Goal: Task Accomplishment & Management: Manage account settings

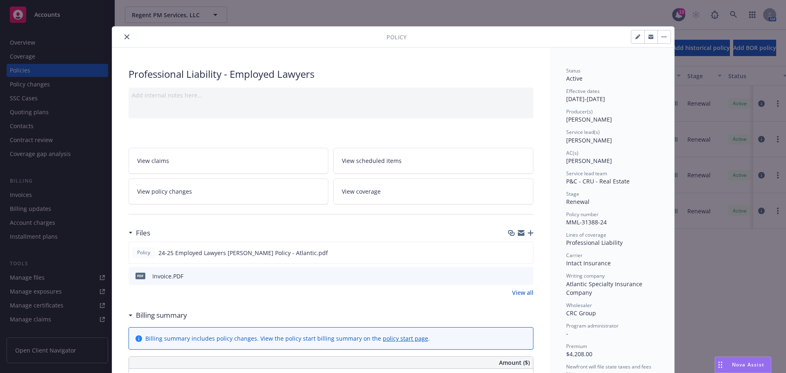
scroll to position [1123, 0]
click at [122, 34] on button "close" at bounding box center [127, 37] width 10 height 10
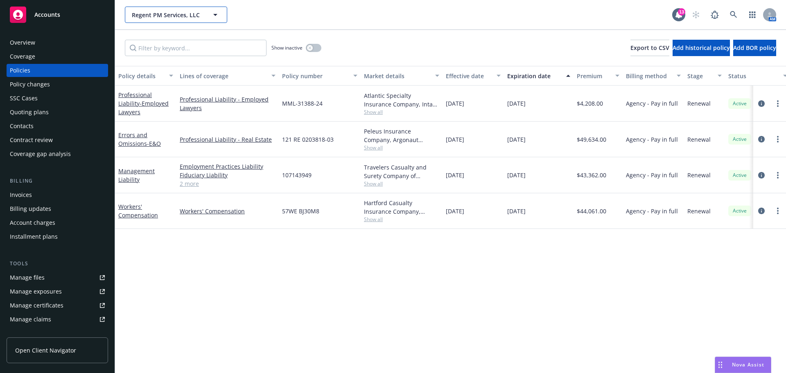
click at [169, 12] on span "Regent PM Services, LLC" at bounding box center [167, 15] width 71 height 9
type input "homewood"
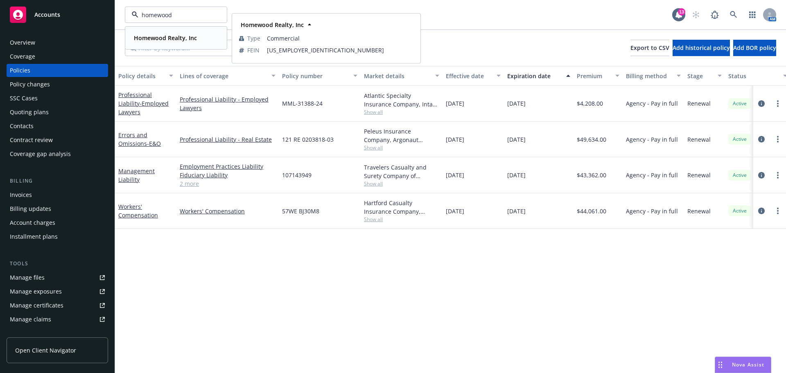
click at [153, 40] on strong "Homewood Realty, Inc" at bounding box center [165, 38] width 63 height 8
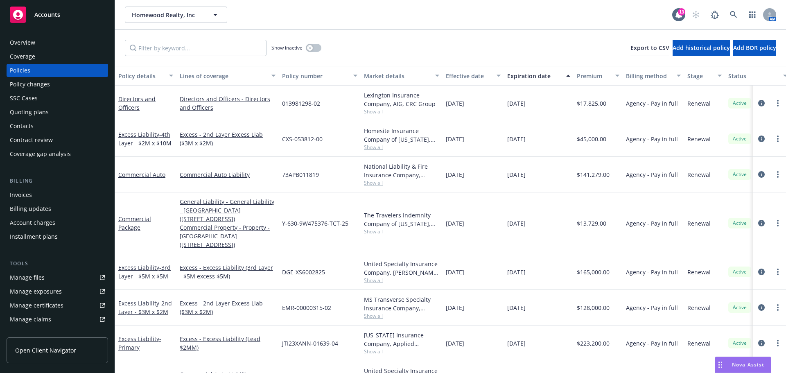
click at [174, 60] on div "Show inactive Export to CSV Add historical policy Add BOR policy" at bounding box center [450, 48] width 671 height 36
click at [189, 49] on input "Filter by keyword..." at bounding box center [196, 48] width 142 height 16
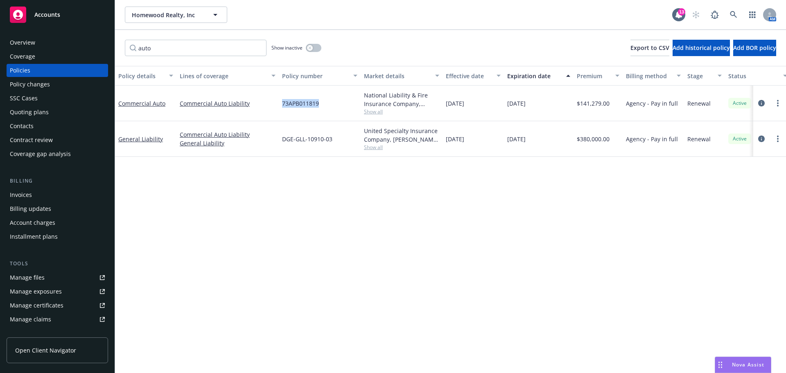
drag, startPoint x: 325, startPoint y: 106, endPoint x: 277, endPoint y: 105, distance: 48.3
click at [277, 105] on div "Commercial Auto Commercial Auto Liability 73APB011819 National Liability & Fire…" at bounding box center [510, 104] width 790 height 36
copy div "73APB011819"
drag, startPoint x: 221, startPoint y: 40, endPoint x: 222, endPoint y: 44, distance: 4.7
click at [221, 42] on div "auto Show inactive Export to CSV Add historical policy Add BOR policy" at bounding box center [450, 48] width 671 height 36
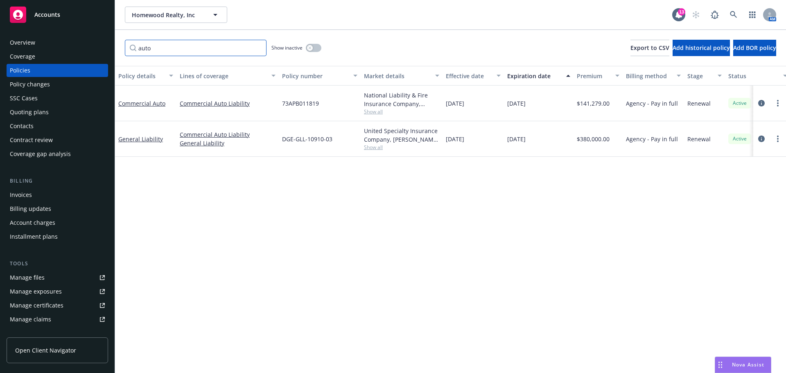
click at [220, 52] on input "auto" at bounding box center [196, 48] width 142 height 16
paste input "73APB011819"
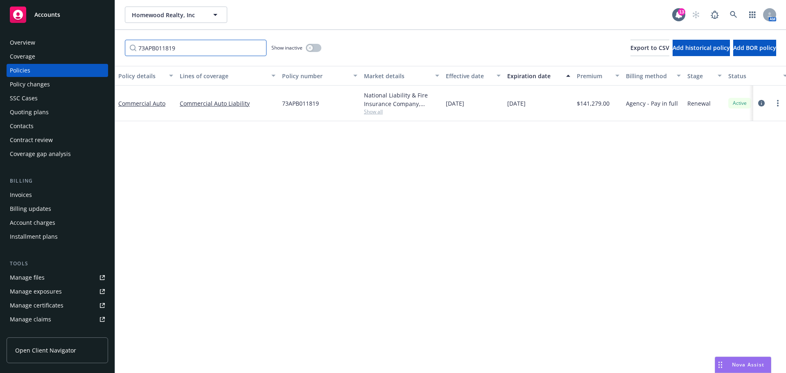
type input "73APB011819"
click at [379, 110] on span "Show all" at bounding box center [401, 111] width 75 height 7
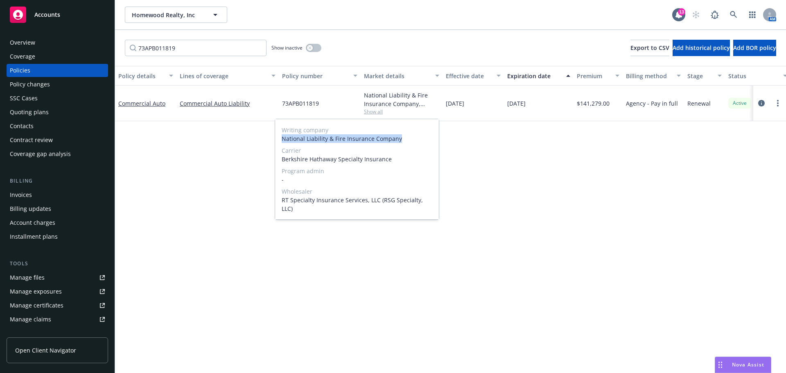
drag, startPoint x: 397, startPoint y: 140, endPoint x: 283, endPoint y: 139, distance: 114.2
click at [283, 139] on span "National Liability & Fire Insurance Company" at bounding box center [357, 138] width 151 height 9
copy span "National Liability & Fire Insurance Company"
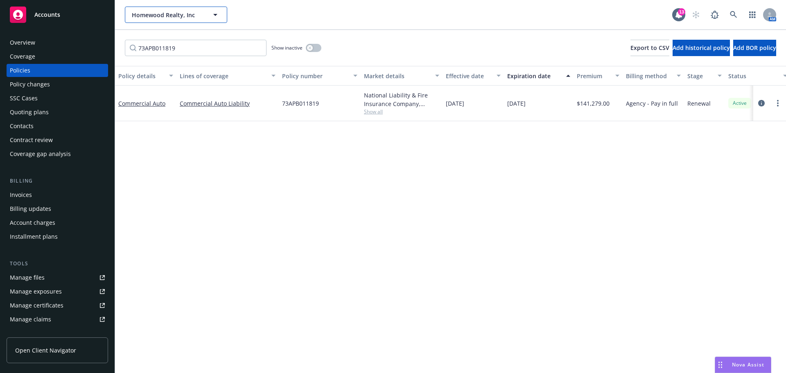
click at [188, 16] on span "Homewood Realty, Inc" at bounding box center [167, 15] width 71 height 9
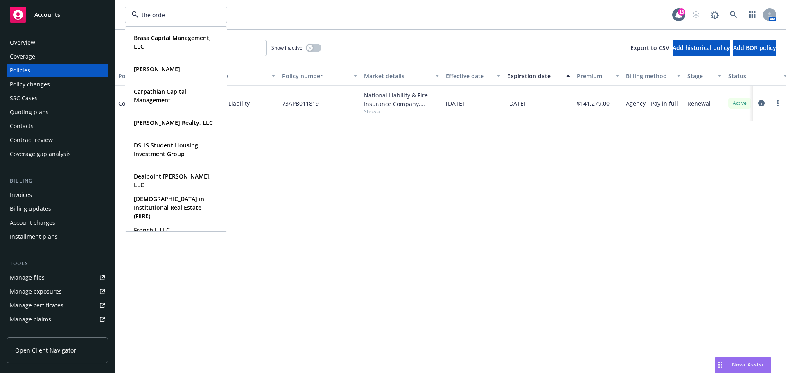
type input "the orden"
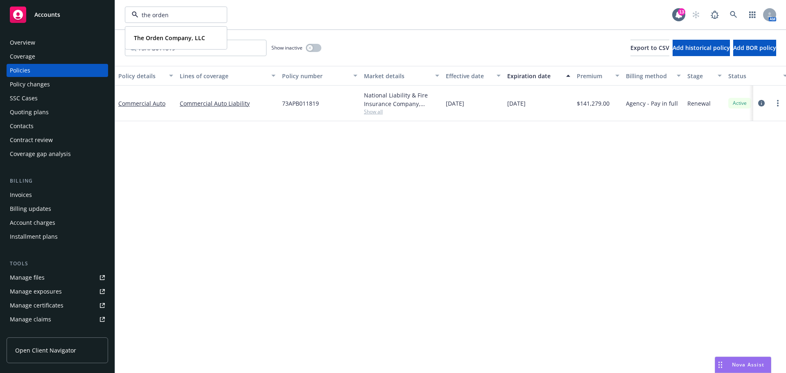
click at [182, 27] on div "The Orden Company, LLC Type Commercial" at bounding box center [176, 38] width 101 height 22
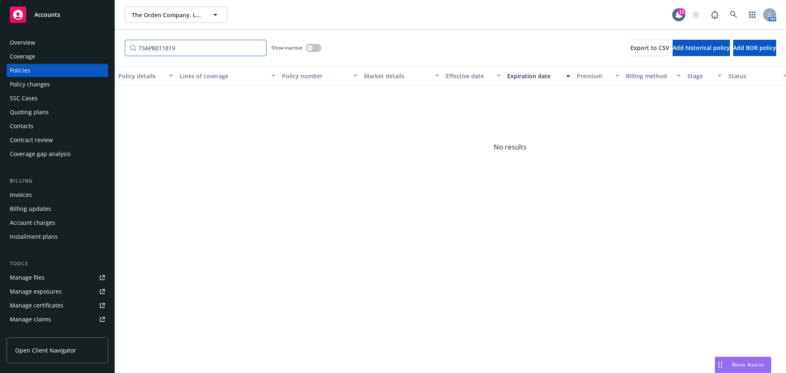
drag, startPoint x: 199, startPoint y: 50, endPoint x: 71, endPoint y: 44, distance: 128.6
click at [71, 44] on div "Accounts Overview Coverage Policies Policy changes SSC Cases Quoting plans Cont…" at bounding box center [393, 186] width 786 height 373
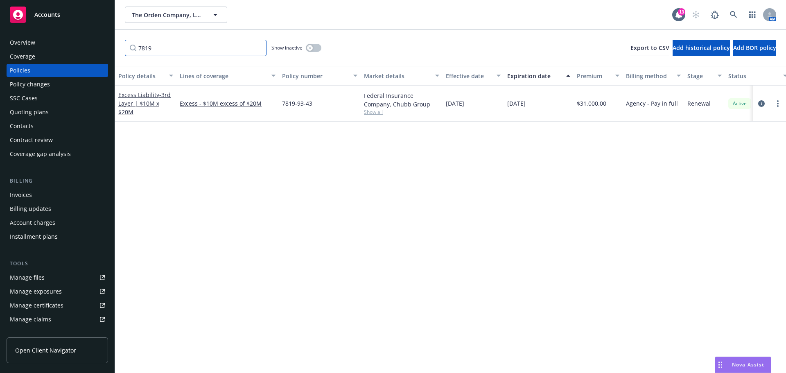
type input "7819"
click at [126, 16] on button "The Orden Company, LLC" at bounding box center [176, 15] width 102 height 16
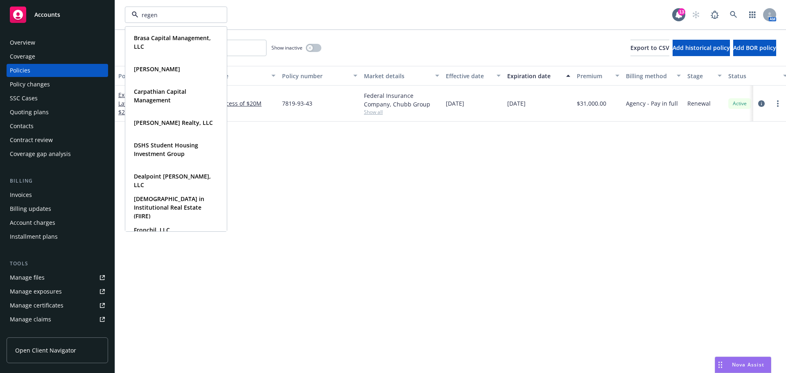
type input "regent"
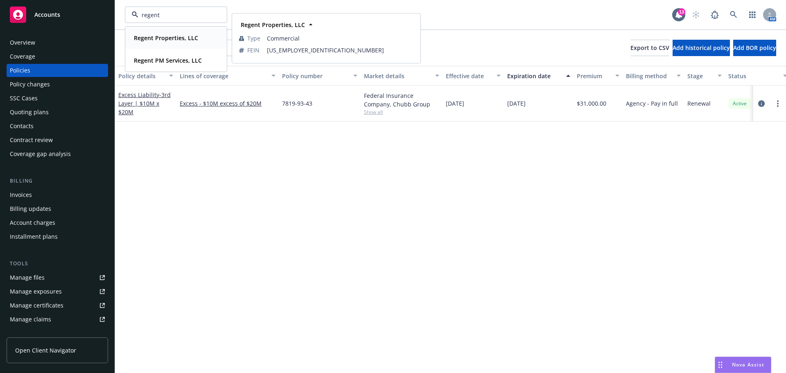
click at [178, 41] on strong "Regent Properties, LLC" at bounding box center [166, 38] width 64 height 8
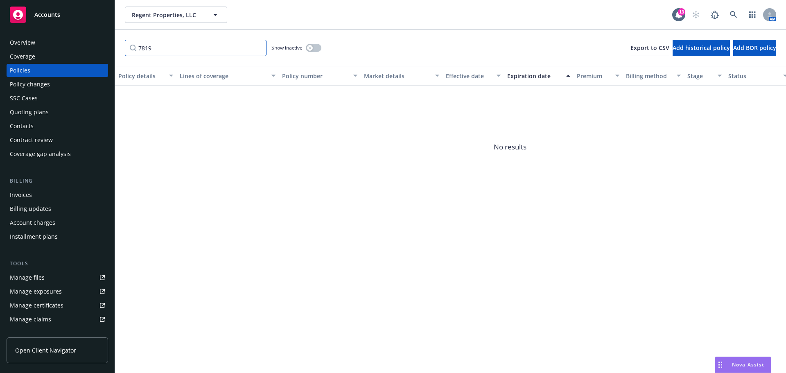
drag, startPoint x: 86, startPoint y: 42, endPoint x: 58, endPoint y: 45, distance: 28.8
click at [58, 45] on div "Accounts Overview Coverage Policies Policy changes SSC Cases Quoting plans Cont…" at bounding box center [393, 186] width 786 height 373
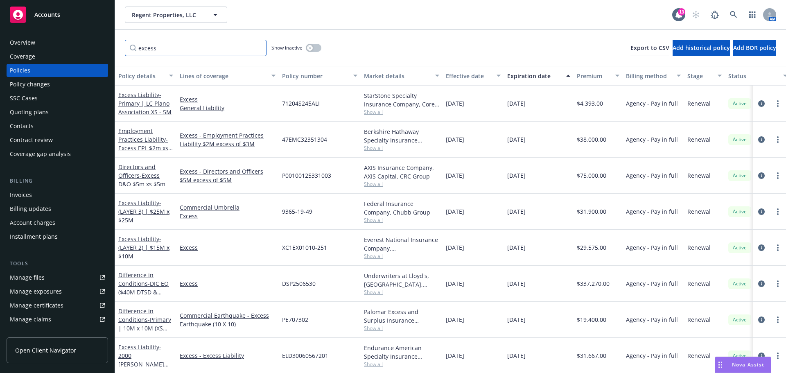
drag, startPoint x: 192, startPoint y: 52, endPoint x: 29, endPoint y: 48, distance: 162.9
click at [29, 48] on div "Accounts Overview Coverage Policies Policy changes SSC Cases Quoting plans Cont…" at bounding box center [393, 186] width 786 height 373
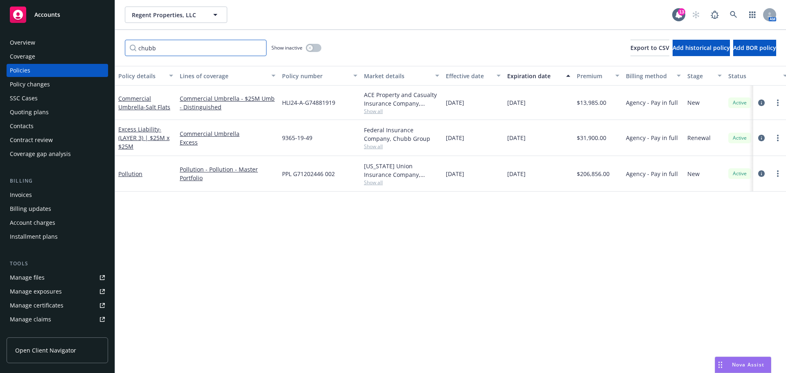
type input "chubb"
click at [760, 138] on icon "circleInformation" at bounding box center [761, 138] width 7 height 7
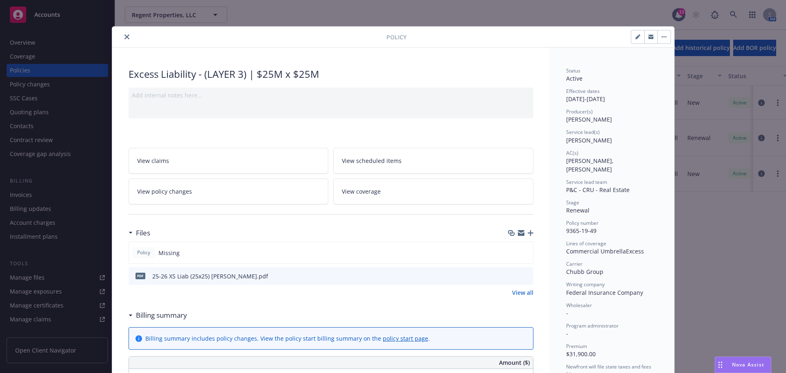
click at [529, 231] on icon "button" at bounding box center [530, 233] width 6 height 6
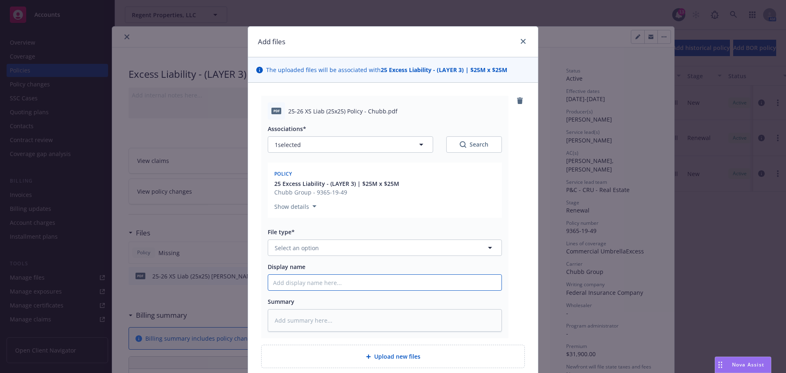
click at [318, 285] on input "Display name" at bounding box center [384, 283] width 233 height 16
paste input "25-26 XS Liab (25x25) Policy - Chubb"
type textarea "x"
type input "25-26 XS Liab (25x25) Policy - Chubb"
click at [339, 250] on button "Select an option" at bounding box center [385, 247] width 234 height 16
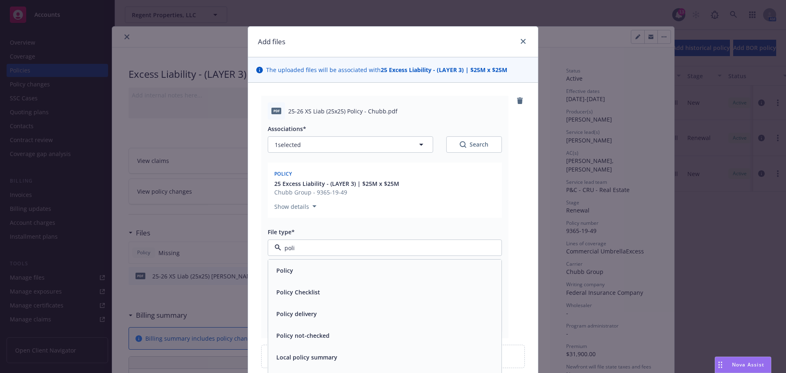
type input "polic"
click at [327, 270] on div "Policy" at bounding box center [384, 270] width 223 height 12
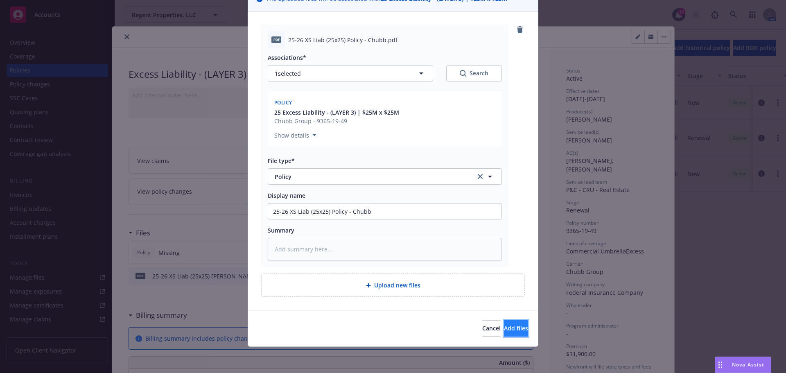
click at [504, 322] on button "Add files" at bounding box center [516, 328] width 24 height 16
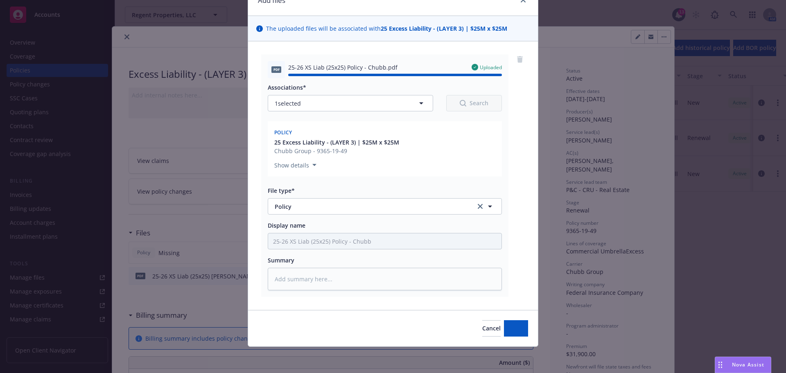
type textarea "x"
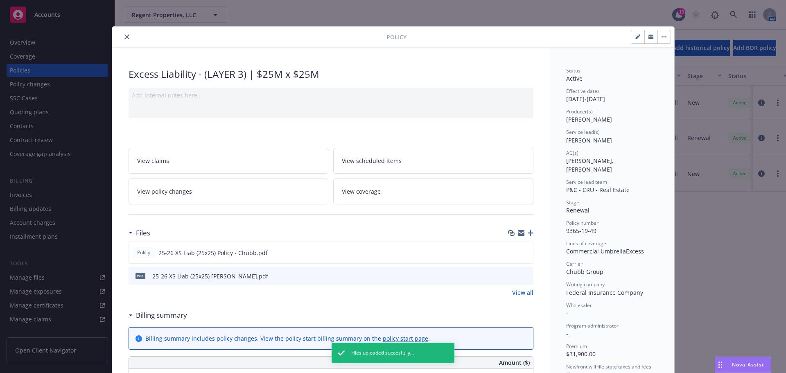
click at [124, 36] on icon "close" at bounding box center [126, 36] width 5 height 5
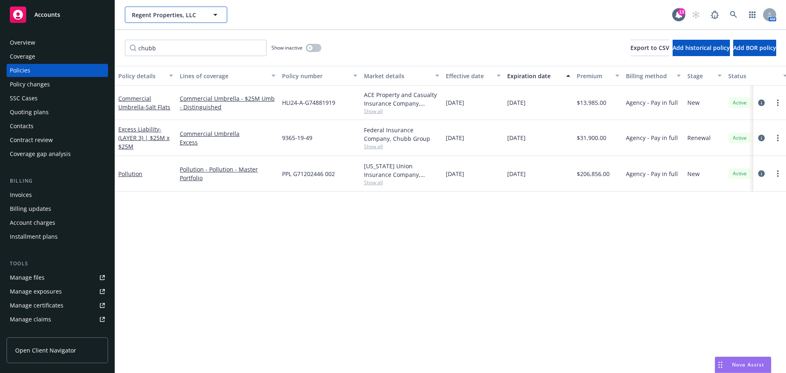
click at [176, 17] on span "Regent Properties, LLC" at bounding box center [167, 15] width 71 height 9
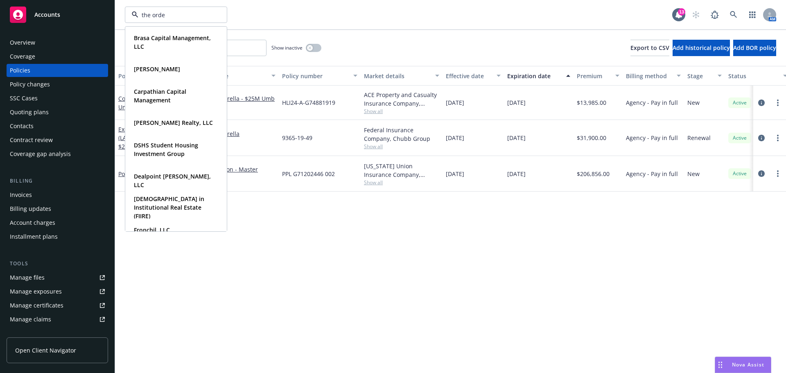
type input "the orden"
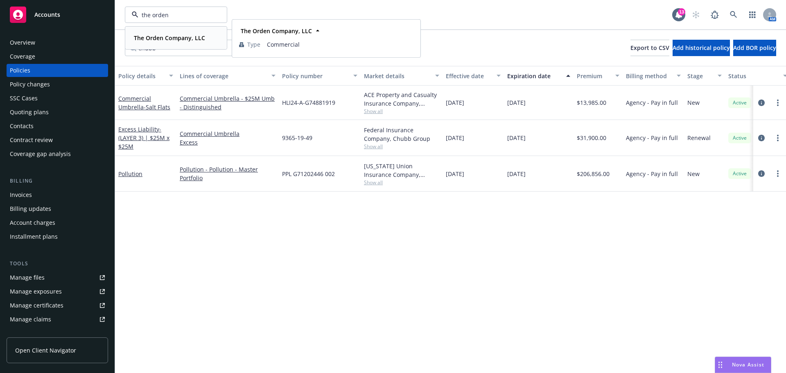
click at [170, 37] on strong "The Orden Company, LLC" at bounding box center [169, 38] width 71 height 8
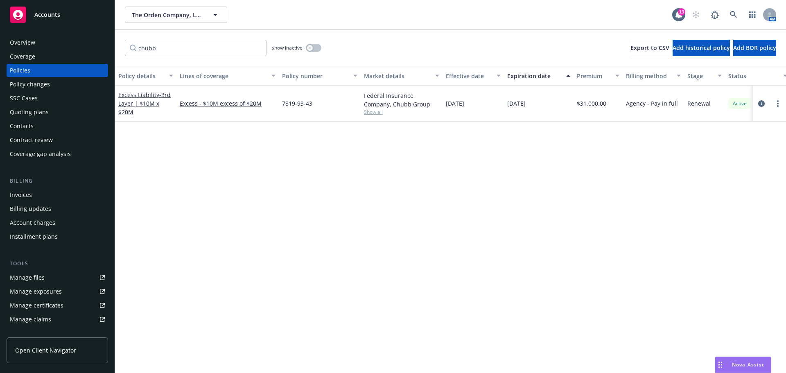
click at [210, 195] on div "Policy details Lines of coverage Policy number Market details Effective date Ex…" at bounding box center [450, 219] width 671 height 307
drag, startPoint x: 314, startPoint y: 168, endPoint x: 308, endPoint y: 168, distance: 6.1
click at [314, 168] on div "Policy details Lines of coverage Policy number Market details Effective date Ex…" at bounding box center [450, 219] width 671 height 307
click at [764, 105] on icon "circleInformation" at bounding box center [761, 103] width 7 height 7
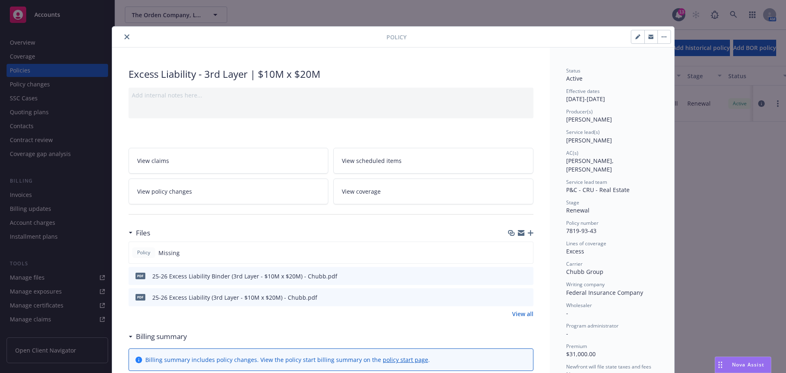
click at [528, 231] on icon "button" at bounding box center [530, 233] width 6 height 6
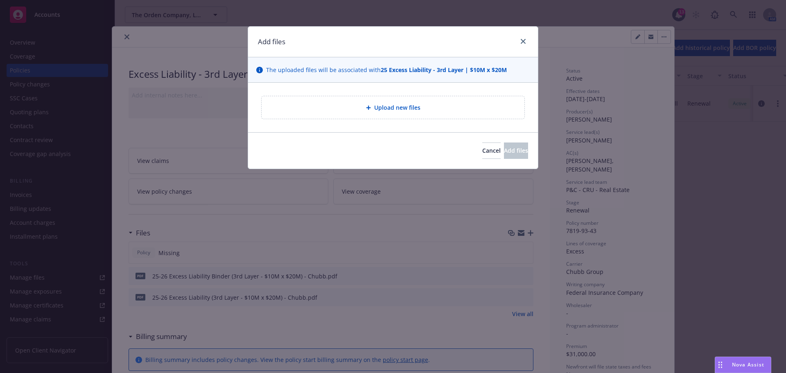
click at [356, 104] on div "Upload new files" at bounding box center [393, 107] width 250 height 9
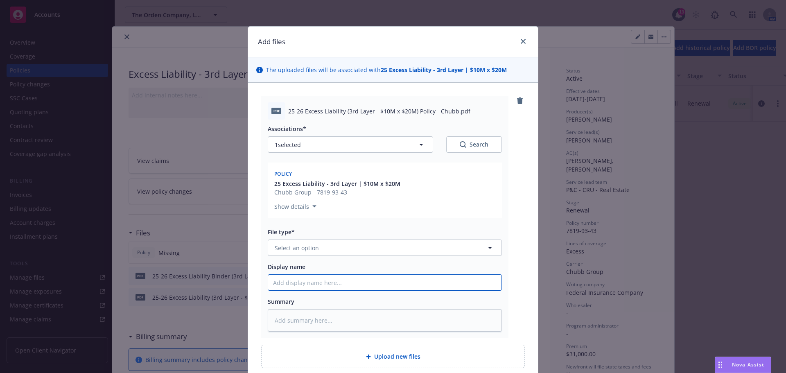
click at [318, 277] on input "Display name" at bounding box center [384, 283] width 233 height 16
paste input "25-26 Excess Liability (3rd Layer - $10M x $20M) Policy - Chubb"
type textarea "x"
type input "25-26 Excess Liability (3rd Layer - $10M x $20M) Policy - Chubb"
click at [322, 245] on button "Select an option" at bounding box center [385, 247] width 234 height 16
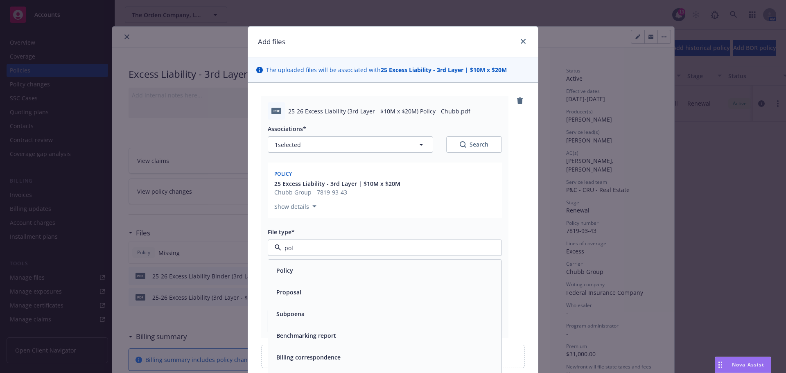
type input "poli"
click at [325, 267] on div "Policy" at bounding box center [384, 270] width 223 height 12
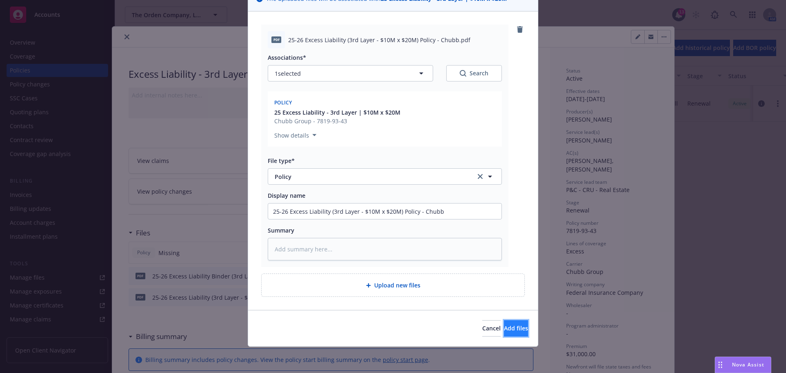
click at [504, 326] on span "Add files" at bounding box center [516, 328] width 24 height 8
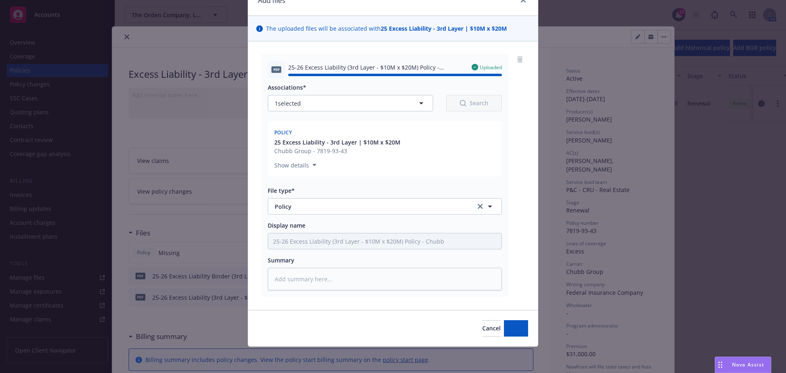
type textarea "x"
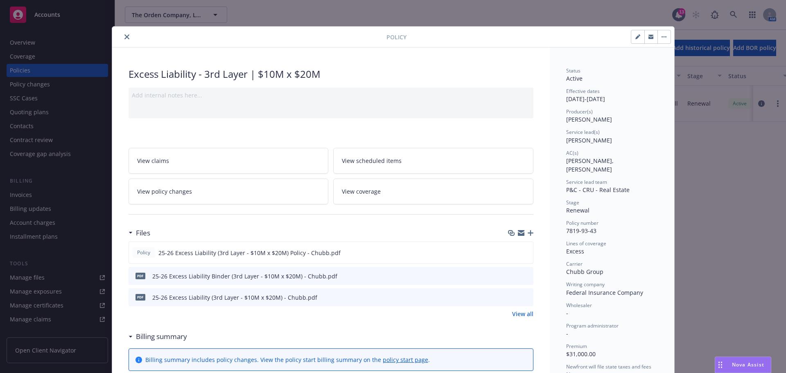
click at [124, 38] on icon "close" at bounding box center [126, 36] width 5 height 5
click at [36, 41] on div "Policy Excess Liability - 3rd Layer | $10M x $20M Add internal notes here... Vi…" at bounding box center [393, 186] width 786 height 373
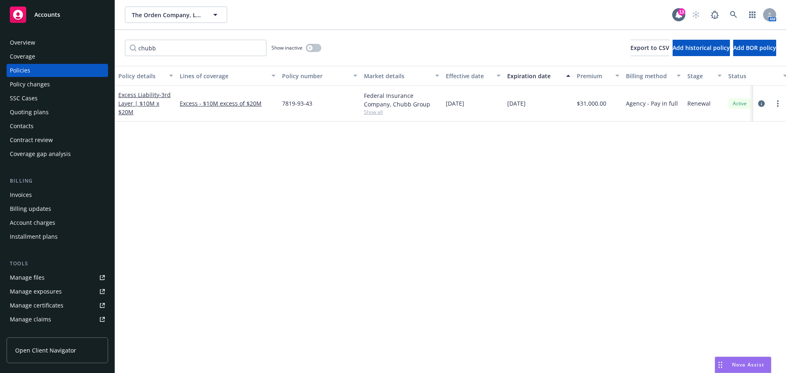
click at [36, 41] on div "Overview" at bounding box center [57, 42] width 95 height 13
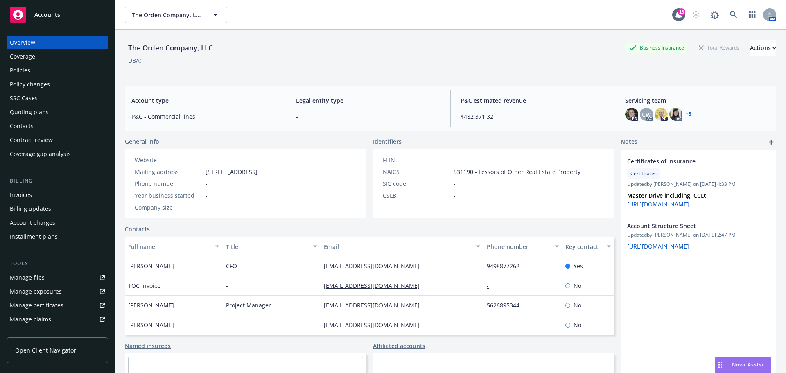
click at [24, 72] on div "Policies" at bounding box center [20, 70] width 20 height 13
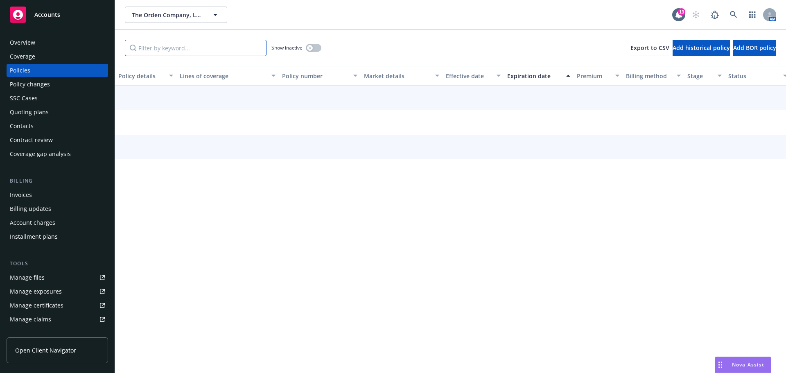
click at [194, 48] on input "Filter by keyword..." at bounding box center [196, 48] width 142 height 16
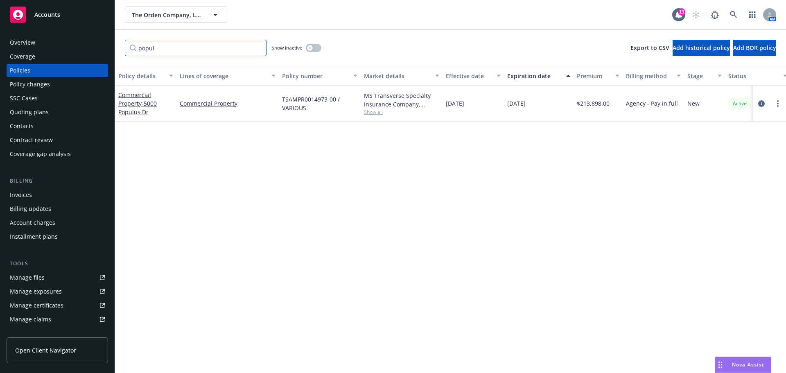
type input "popul"
click at [372, 108] on span "Show all" at bounding box center [401, 111] width 75 height 7
click at [762, 104] on icon "circleInformation" at bounding box center [761, 103] width 7 height 7
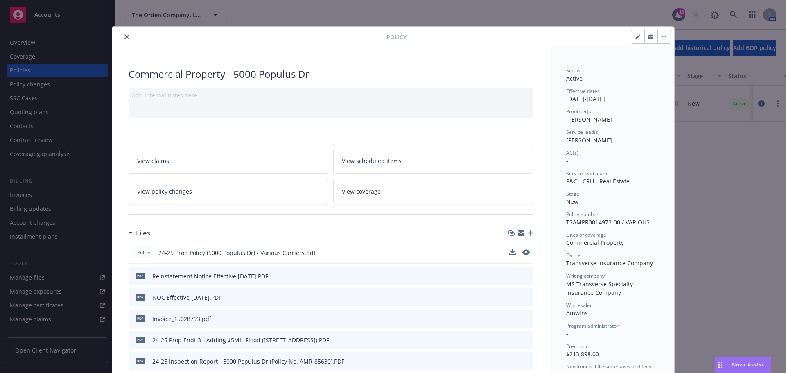
click at [527, 252] on div "Policy 24-25 Prop Policy (5000 Populus Dr) - Various Carriers.pdf" at bounding box center [330, 252] width 405 height 22
click at [521, 252] on icon "preview file" at bounding box center [524, 252] width 7 height 6
click at [124, 35] on icon "close" at bounding box center [126, 36] width 5 height 5
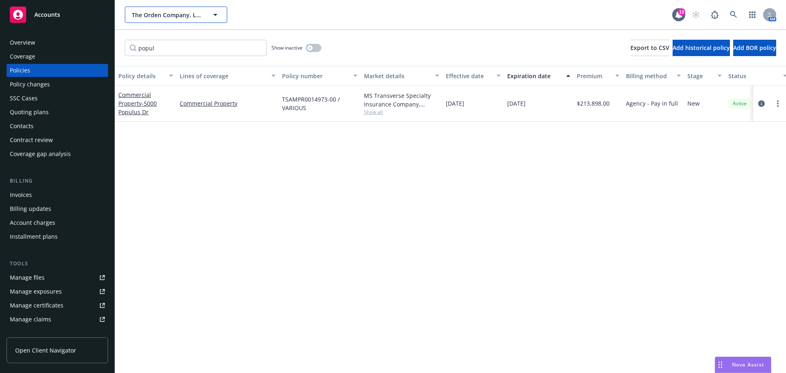
click at [162, 14] on span "The Orden Company, LLC" at bounding box center [167, 15] width 71 height 9
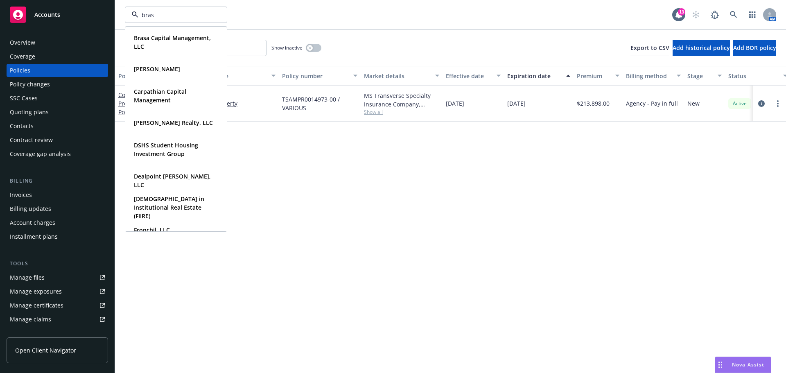
type input "brasa"
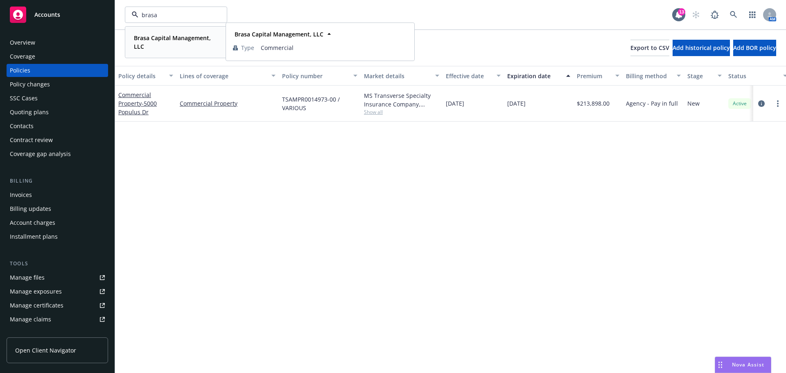
click at [158, 41] on strong "Brasa Capital Management, LLC" at bounding box center [172, 42] width 77 height 16
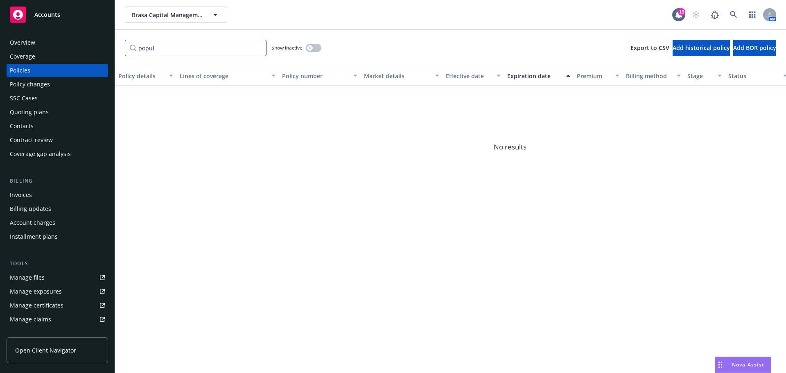
drag, startPoint x: 124, startPoint y: 47, endPoint x: 88, endPoint y: 48, distance: 36.4
click at [88, 48] on div "Accounts Overview Coverage Policies Policy changes SSC Cases Quoting plans Cont…" at bounding box center [393, 186] width 786 height 373
type input "201"
click at [170, 11] on span "Brasa Capital Management, LLC" at bounding box center [167, 15] width 71 height 9
type input "fronchil"
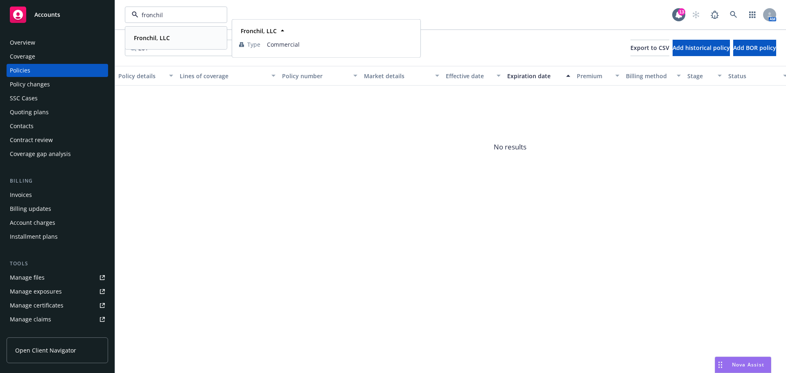
click at [162, 36] on strong "Fronchil, LLC" at bounding box center [152, 38] width 36 height 8
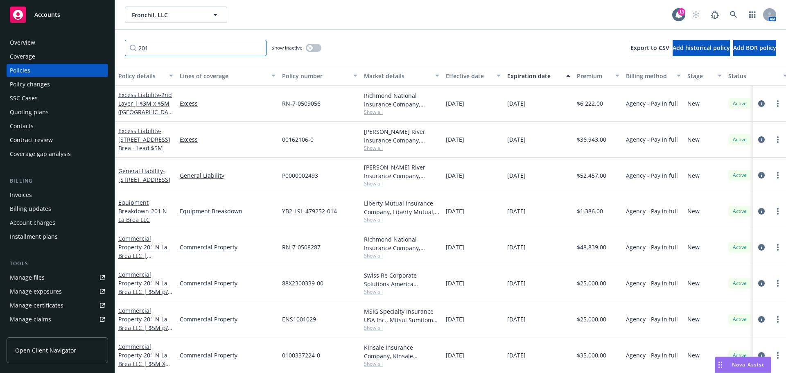
click at [186, 49] on input "201" at bounding box center [196, 48] width 142 height 16
type input "201 n"
click at [180, 44] on input "201 n" at bounding box center [196, 48] width 142 height 16
click at [170, 27] on div "Fronchil, LLC Fronchil, LLC 13 AM" at bounding box center [450, 14] width 671 height 29
click at [178, 16] on span "Fronchil, LLC" at bounding box center [167, 15] width 71 height 9
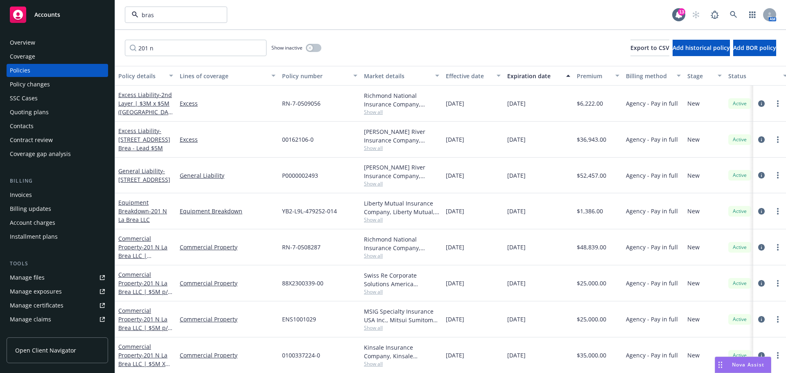
type input "brasa"
click at [161, 37] on strong "Brasa Capital Management, LLC" at bounding box center [172, 42] width 77 height 16
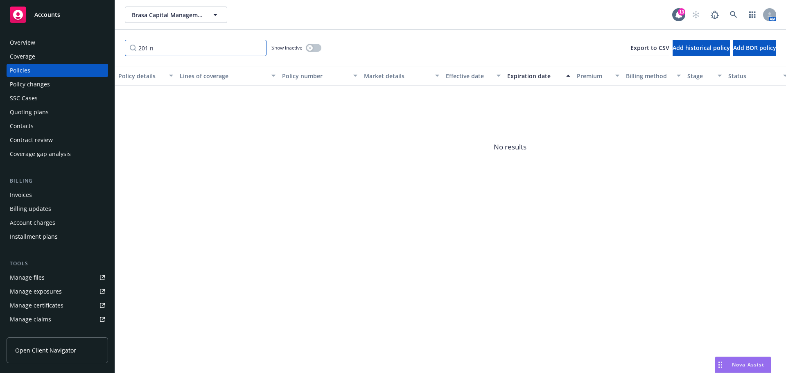
drag, startPoint x: 171, startPoint y: 42, endPoint x: 112, endPoint y: 43, distance: 58.9
click at [112, 43] on div "Accounts Overview Coverage Policies Policy changes SSC Cases Quoting plans Cont…" at bounding box center [393, 186] width 786 height 373
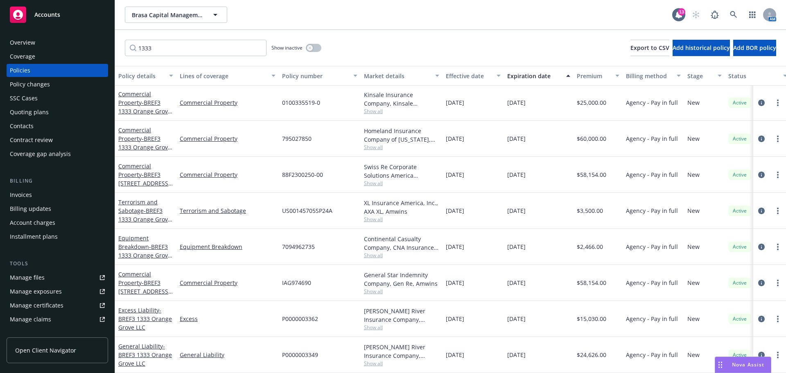
scroll to position [7, 0]
drag, startPoint x: 173, startPoint y: 46, endPoint x: 124, endPoint y: 47, distance: 48.7
click at [124, 47] on div "1333 Show inactive Export to CSV Add historical policy Add BOR policy" at bounding box center [450, 48] width 671 height 36
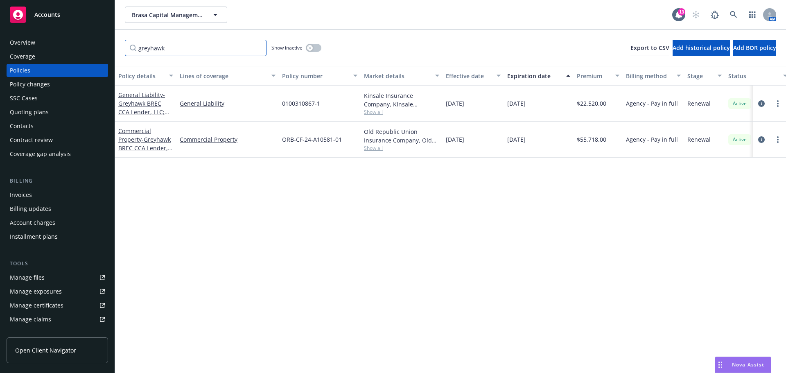
drag, startPoint x: 172, startPoint y: 53, endPoint x: 88, endPoint y: 47, distance: 84.6
click at [88, 47] on div "Accounts Overview Coverage Policies Policy changes SSC Cases Quoting plans Cont…" at bounding box center [393, 186] width 786 height 373
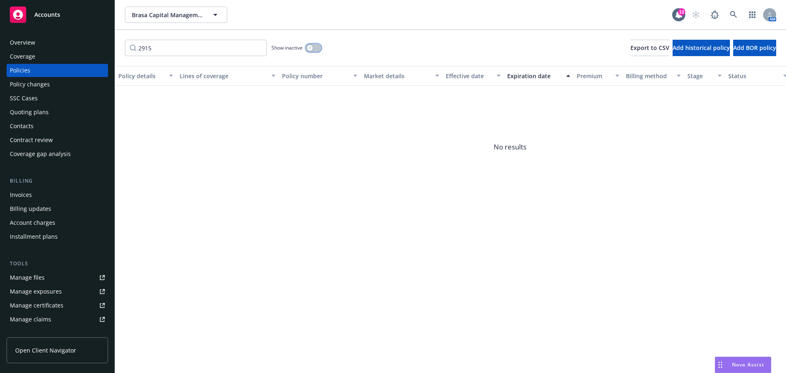
click at [311, 50] on div "button" at bounding box center [310, 48] width 6 height 6
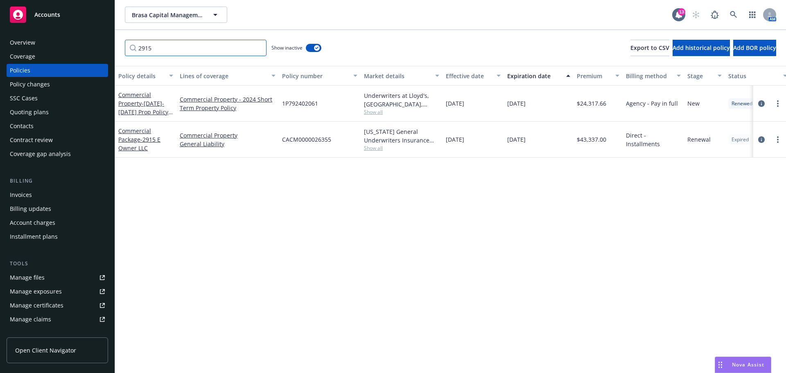
drag, startPoint x: 180, startPoint y: 48, endPoint x: 202, endPoint y: 50, distance: 22.6
click at [180, 48] on input "2915" at bounding box center [196, 48] width 142 height 16
drag, startPoint x: 203, startPoint y: 50, endPoint x: 109, endPoint y: 47, distance: 93.8
click at [109, 47] on div "Accounts Overview Coverage Policies Policy changes SSC Cases Quoting plans Cont…" at bounding box center [393, 186] width 786 height 373
type input "waltham"
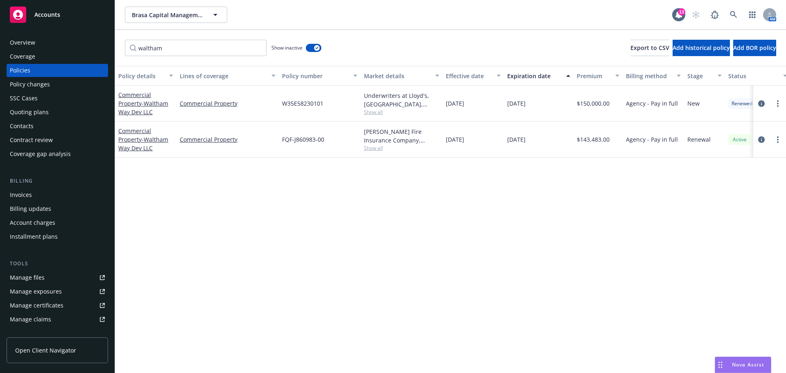
click at [390, 203] on div "Policy details Lines of coverage Policy number Market details Effective date Ex…" at bounding box center [450, 219] width 671 height 307
click at [38, 88] on div "Policy changes" at bounding box center [30, 84] width 40 height 13
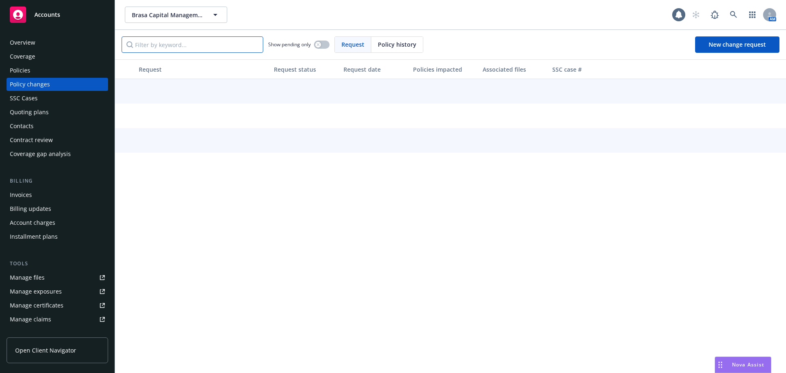
click at [195, 40] on input "Filter by keyword..." at bounding box center [193, 44] width 142 height 16
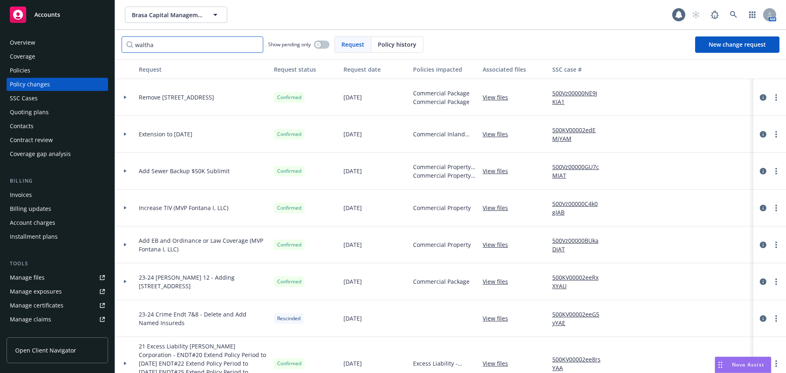
type input "waltham"
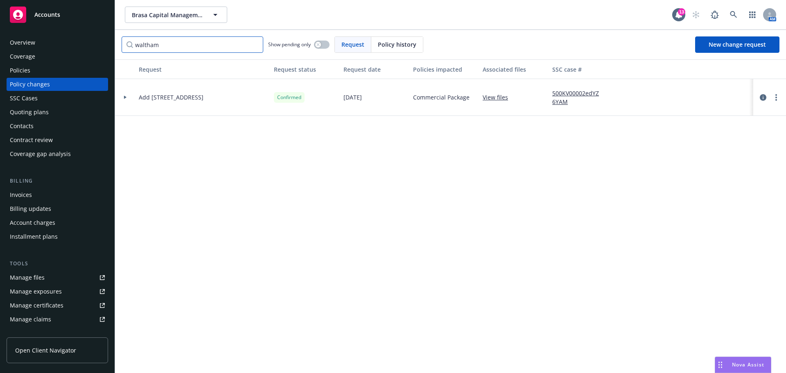
click at [252, 45] on input "waltham" at bounding box center [193, 44] width 142 height 16
click at [253, 45] on input "waltham" at bounding box center [193, 44] width 142 height 16
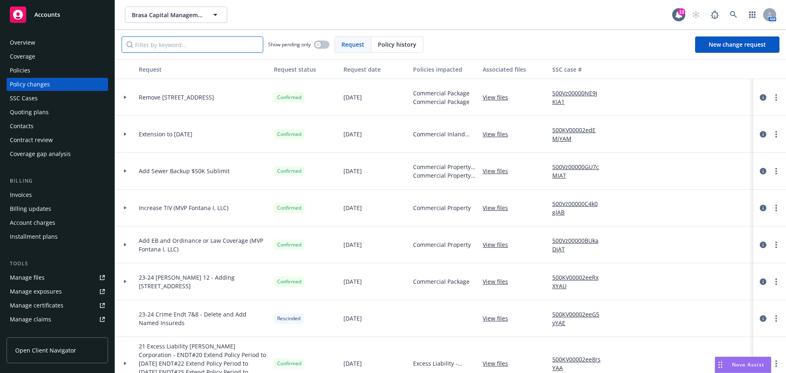
click at [157, 45] on input "Filter by keyword..." at bounding box center [193, 44] width 142 height 16
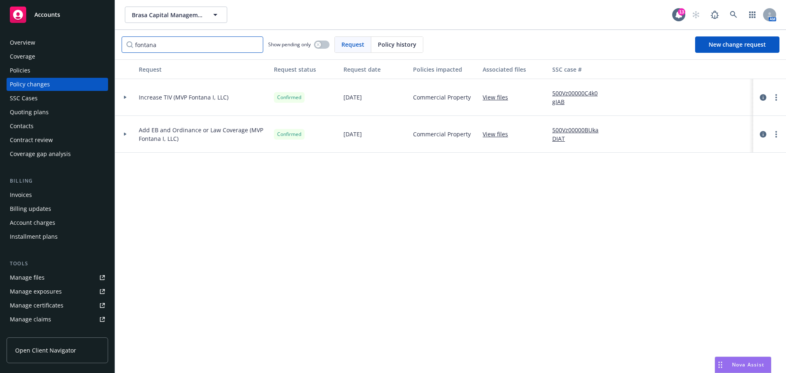
type input "fontana"
click at [57, 60] on div "Coverage" at bounding box center [57, 56] width 95 height 13
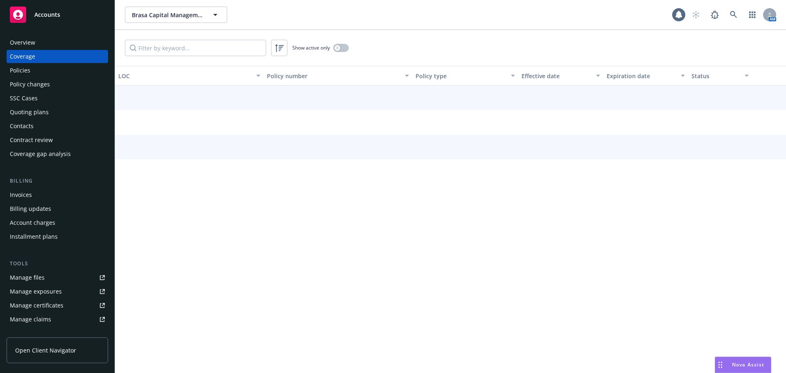
click at [59, 78] on div "Policy changes" at bounding box center [57, 84] width 95 height 13
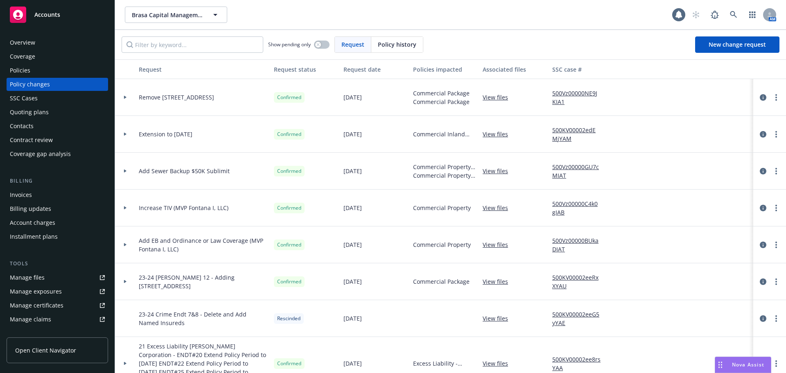
click at [52, 72] on div "Policies" at bounding box center [57, 70] width 95 height 13
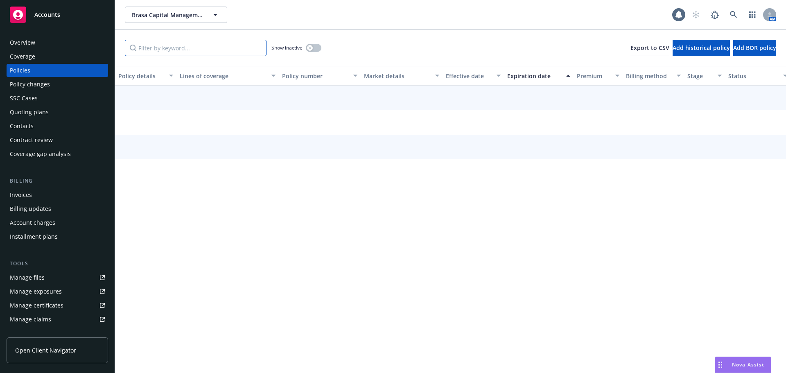
click at [189, 51] on input "Filter by keyword..." at bounding box center [196, 48] width 142 height 16
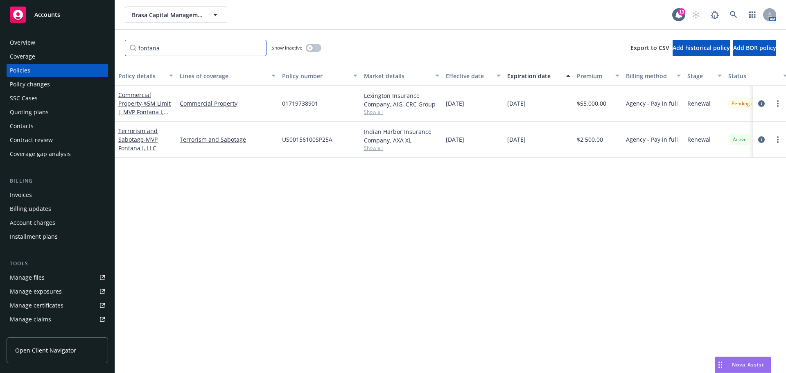
drag, startPoint x: 139, startPoint y: 45, endPoint x: 104, endPoint y: 45, distance: 34.8
click at [104, 45] on div "Accounts Overview Coverage Policies Policy changes SSC Cases Quoting plans Cont…" at bounding box center [393, 186] width 786 height 373
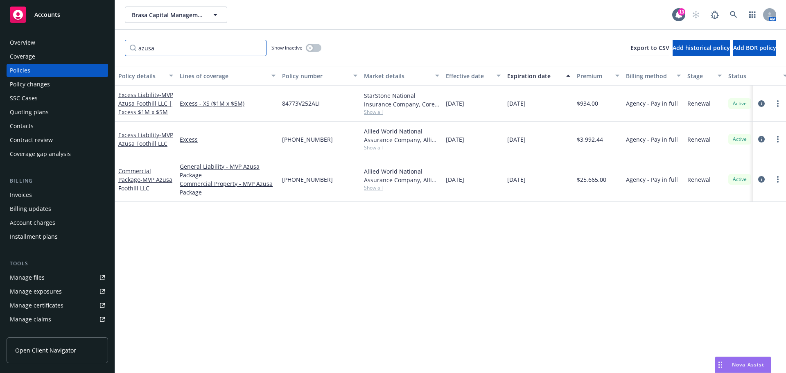
type input "azusa"
